Goal: Navigation & Orientation: Find specific page/section

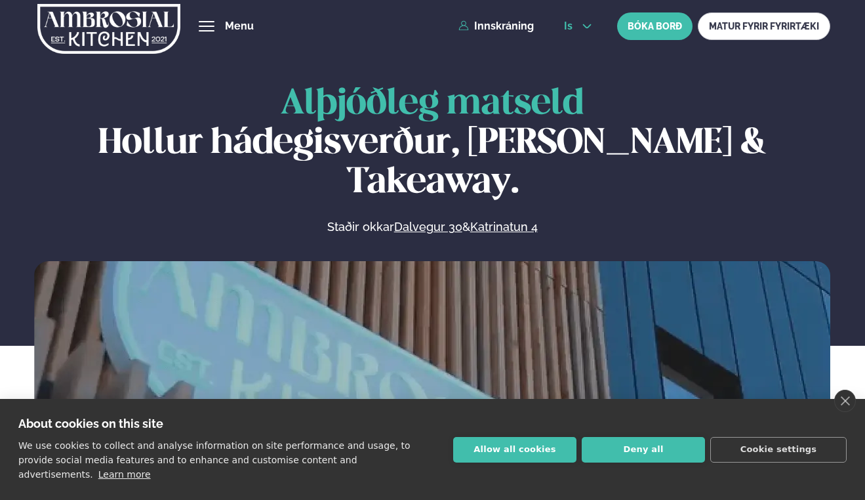
click at [573, 22] on span "is" at bounding box center [570, 26] width 12 height 10
click at [573, 20] on div "is en is BÓKA BORÐ MATUR FYRIR FYRIRTÆKI" at bounding box center [693, 26] width 278 height 28
click at [585, 20] on div "is en is BÓKA BORÐ MATUR FYRIR FYRIRTÆKI" at bounding box center [693, 26] width 278 height 28
click at [585, 19] on div "is en is BÓKA BORÐ MATUR FYRIR FYRIRTÆKI" at bounding box center [693, 26] width 278 height 28
click at [586, 24] on icon at bounding box center [587, 26] width 10 height 10
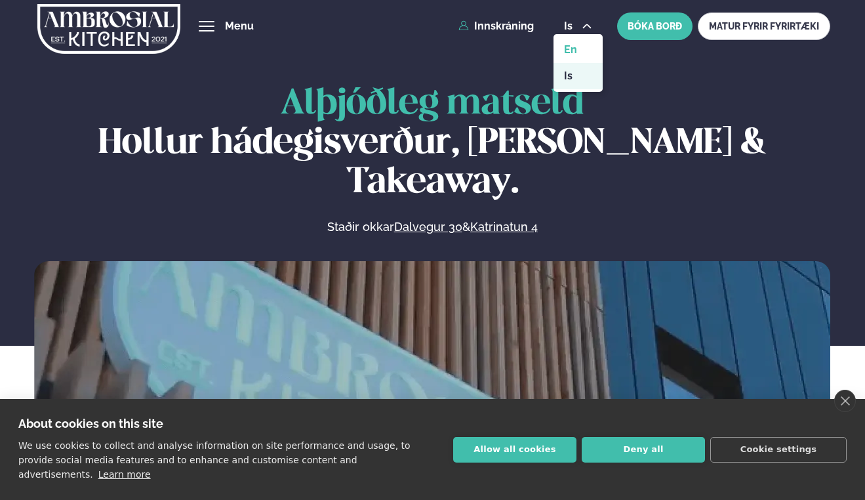
click at [564, 49] on link "en" at bounding box center [578, 50] width 49 height 26
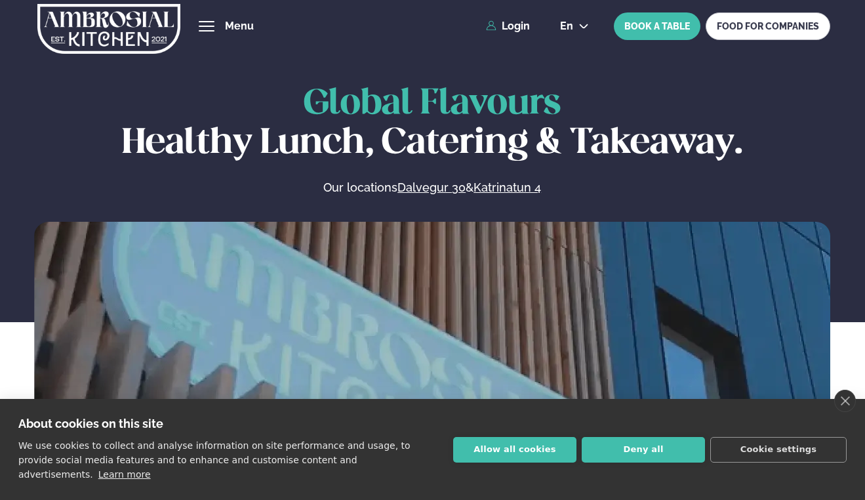
click at [210, 26] on span "hamburger" at bounding box center [207, 26] width 16 height 1
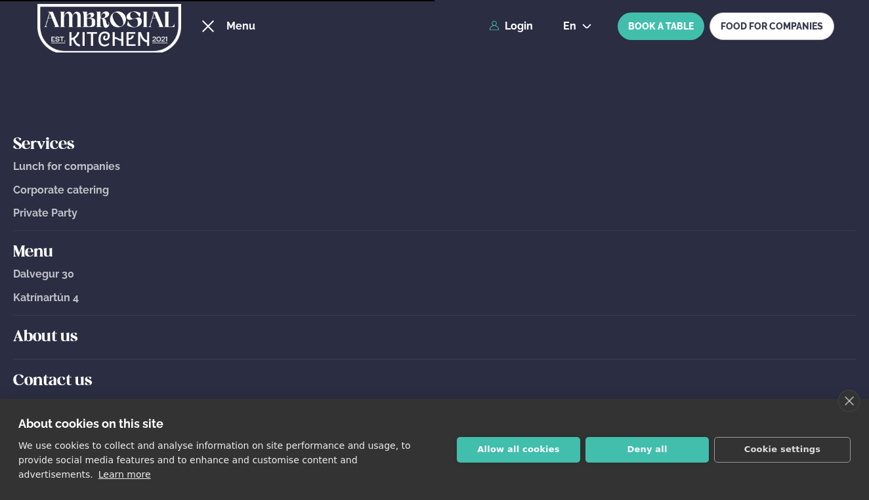
click at [103, 329] on h5 "About us" at bounding box center [434, 337] width 842 height 21
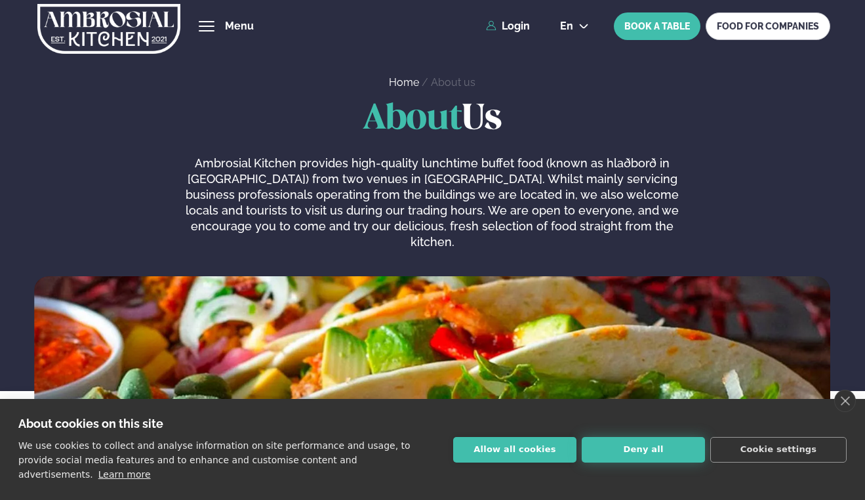
click at [604, 457] on button "Deny all" at bounding box center [643, 450] width 123 height 26
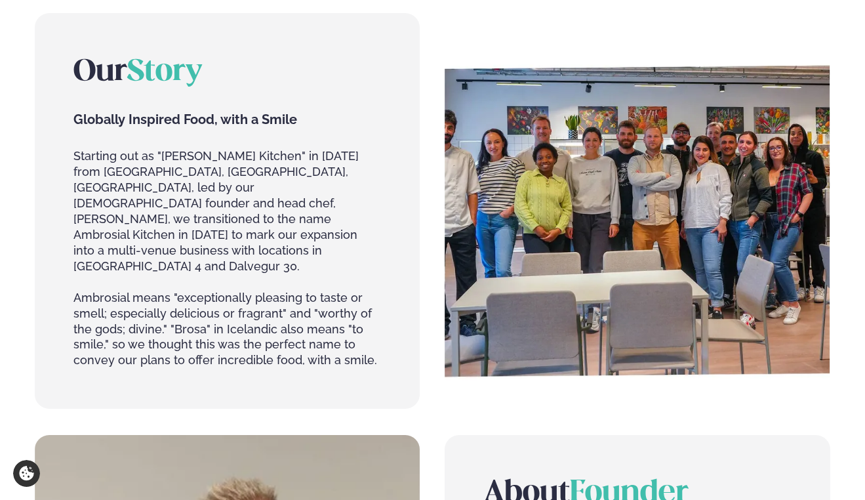
scroll to position [554, 0]
